Goal: Information Seeking & Learning: Learn about a topic

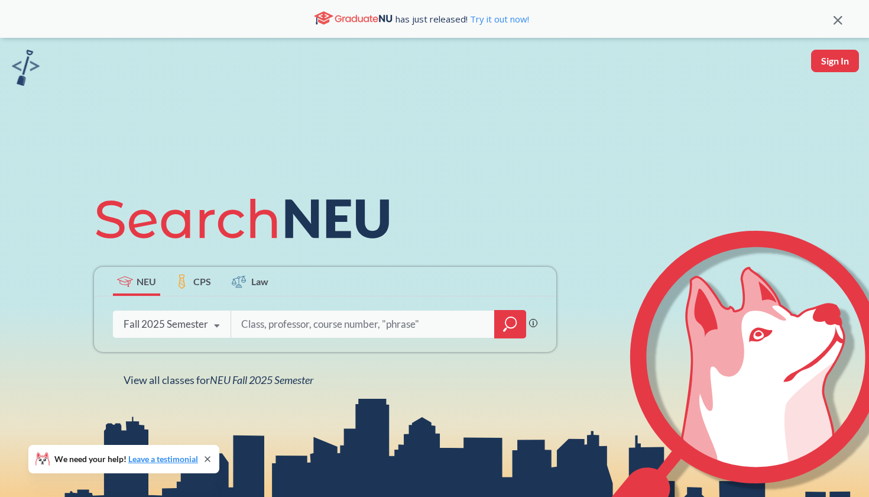
click at [196, 325] on div "Fall 2025 Semester" at bounding box center [166, 323] width 85 height 13
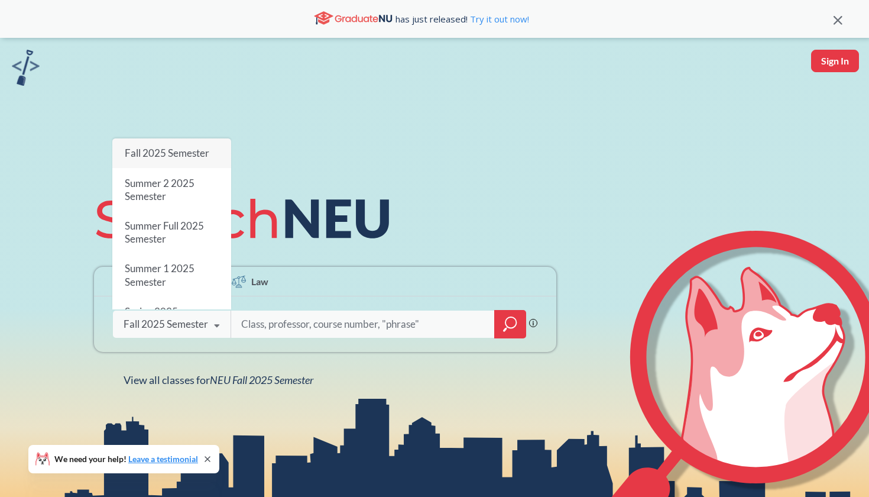
click at [242, 398] on div "NEU CPS Law Phrase search guarantees the exact search appears in the results. E…" at bounding box center [434, 286] width 869 height 497
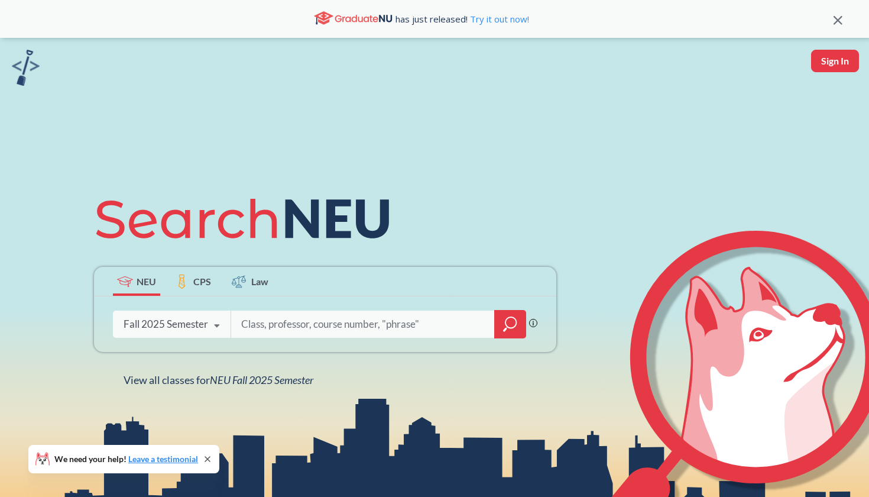
click at [343, 320] on input "search" at bounding box center [363, 324] width 246 height 25
type input "crime"
click at [512, 319] on icon "magnifying glass" at bounding box center [510, 324] width 14 height 17
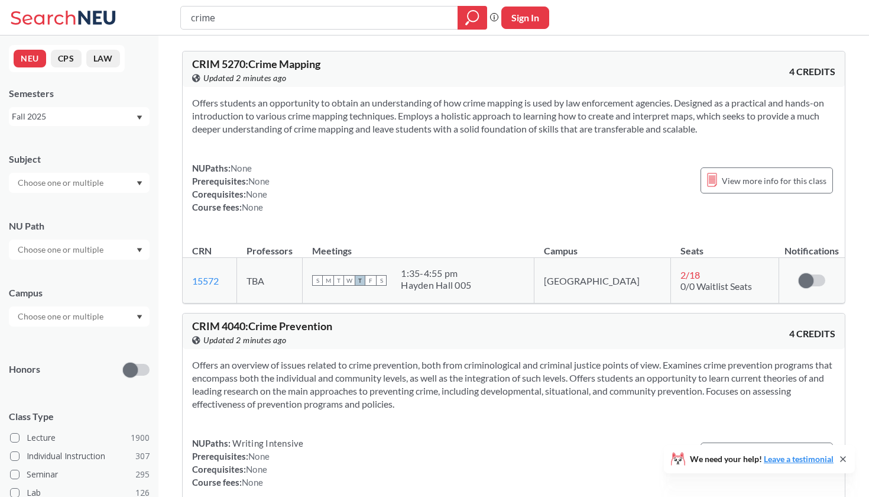
click at [92, 185] on input "text" at bounding box center [61, 183] width 99 height 14
click at [105, 150] on div "Subject CS ( 115 ) Computer Science NRSG ( 77 ) Nursing EECE ( 72 ) Electrical …" at bounding box center [79, 167] width 141 height 52
click at [94, 251] on input "text" at bounding box center [61, 249] width 99 height 14
click at [97, 225] on div "NU Path" at bounding box center [79, 225] width 141 height 13
click at [76, 312] on input "text" at bounding box center [61, 316] width 99 height 14
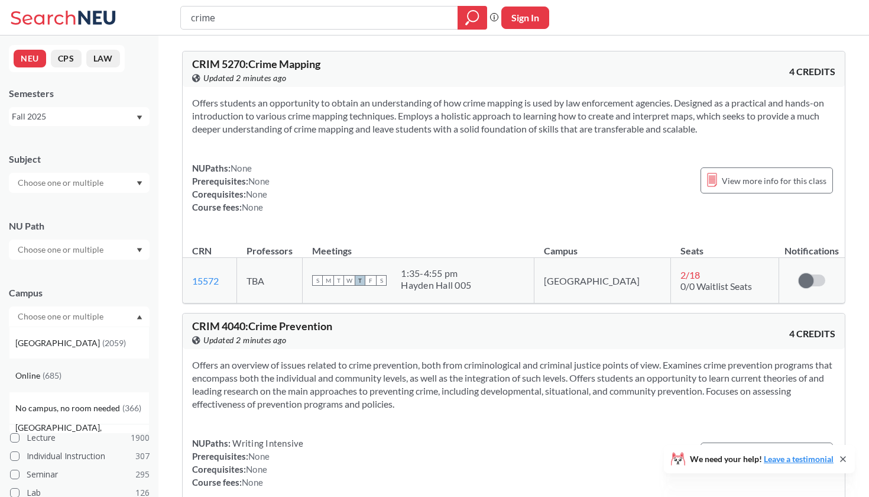
click at [63, 372] on div "Online ( 685 )" at bounding box center [82, 375] width 134 height 13
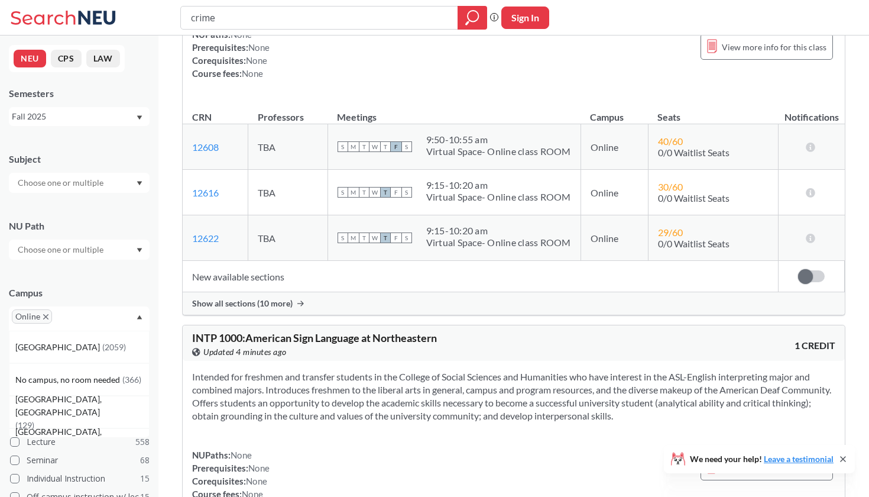
scroll to position [2466, 0]
